Goal: Find specific page/section: Find specific page/section

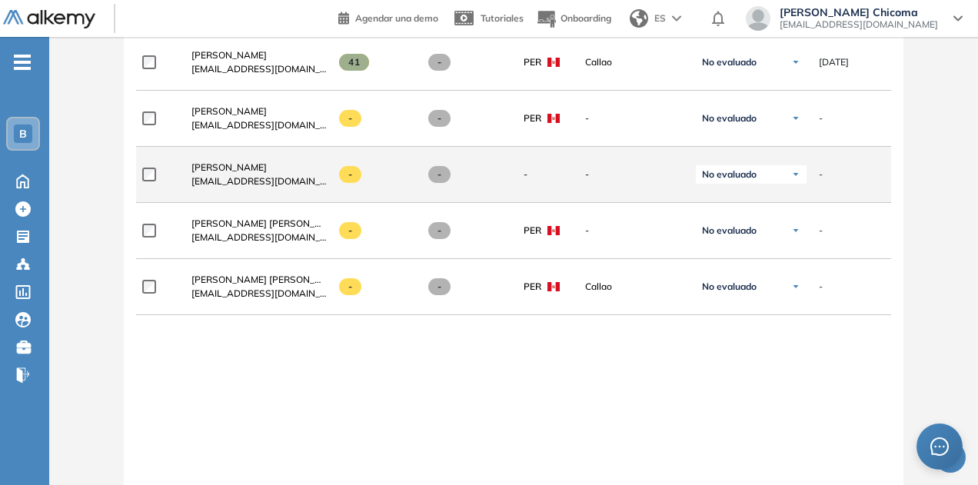
scroll to position [2987, 0]
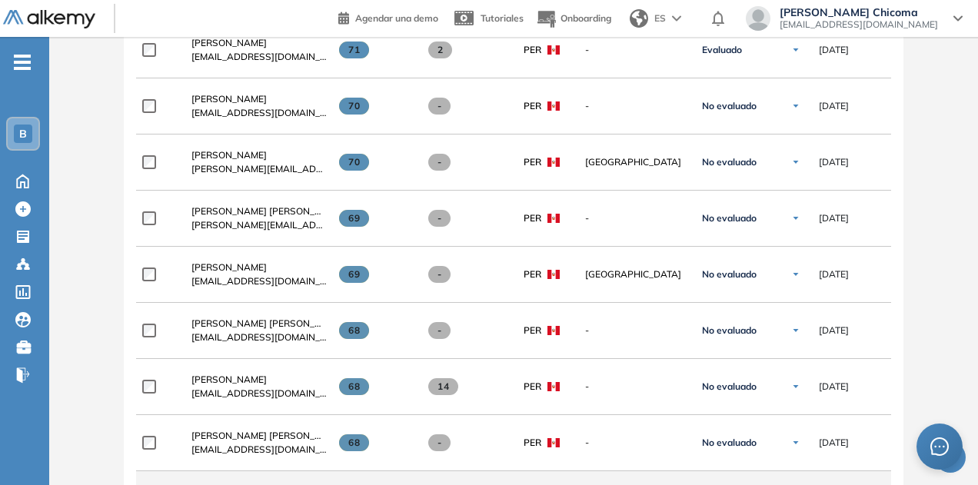
scroll to position [1488, 0]
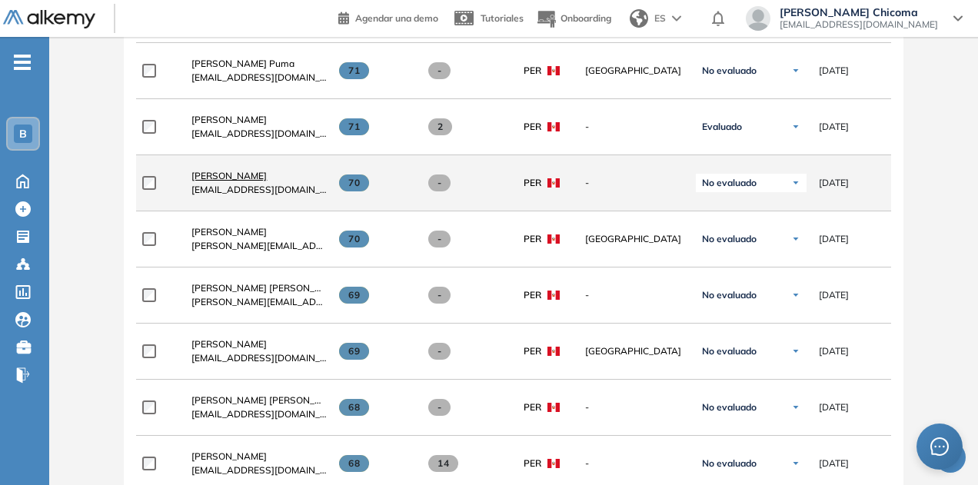
click at [250, 170] on span "[PERSON_NAME]" at bounding box center [228, 176] width 75 height 12
